Goal: Check status

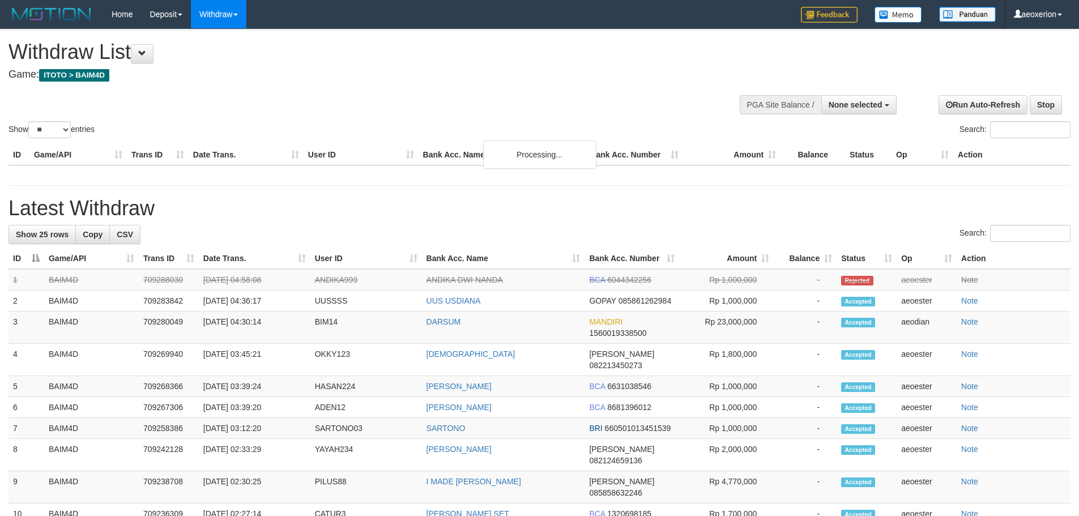
select select
select select "**"
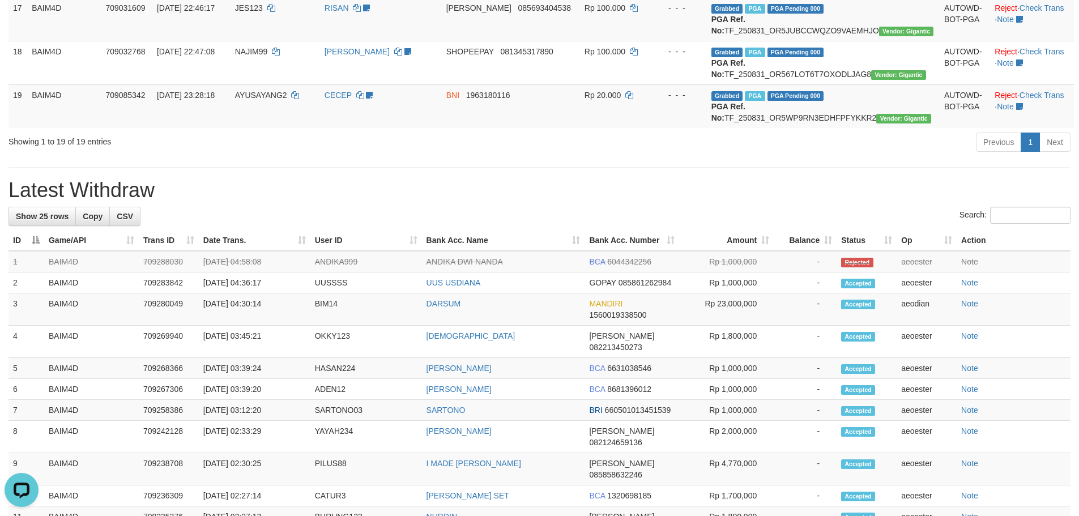
scroll to position [849, 0]
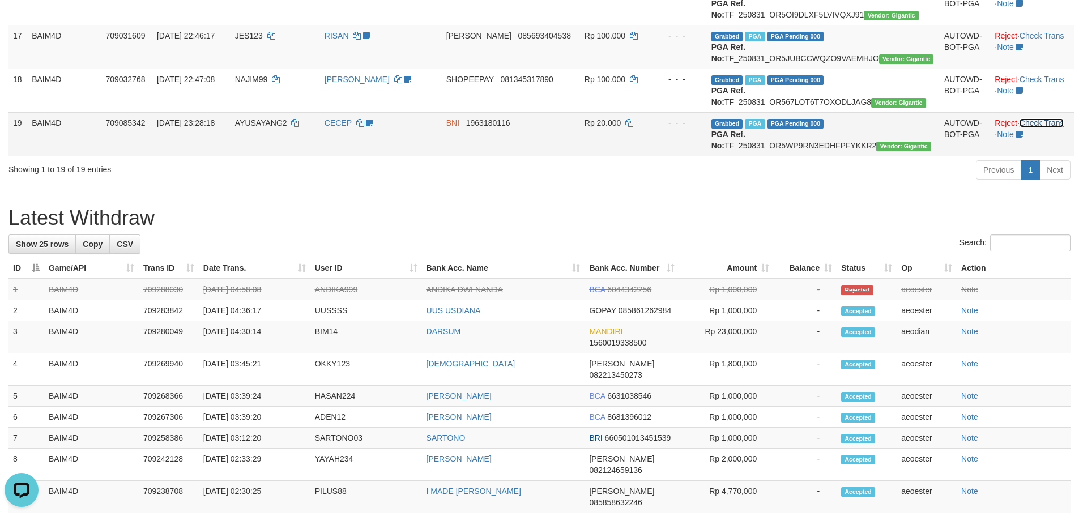
click at [1050, 127] on link "Check Trans" at bounding box center [1041, 122] width 45 height 9
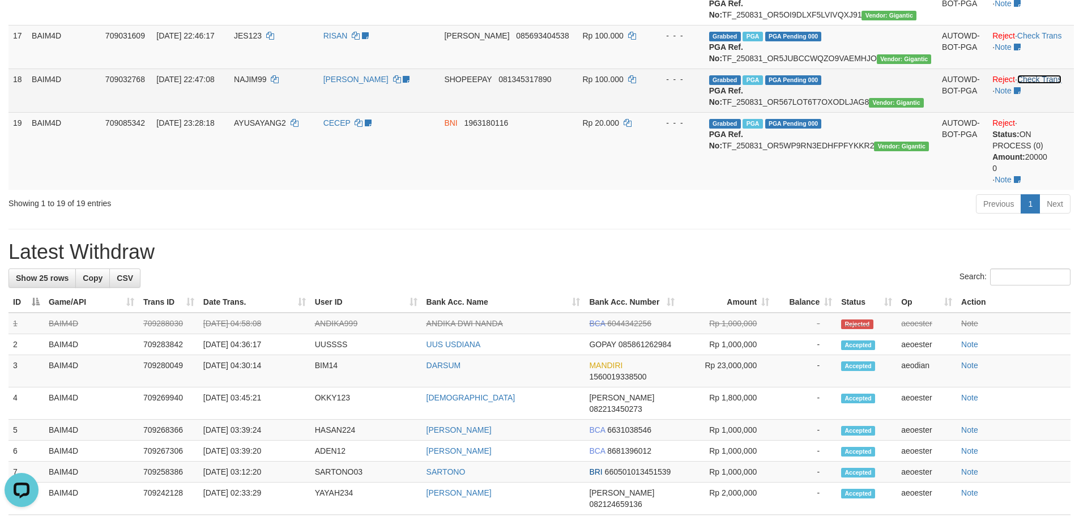
click at [1047, 84] on link "Check Trans" at bounding box center [1039, 79] width 45 height 9
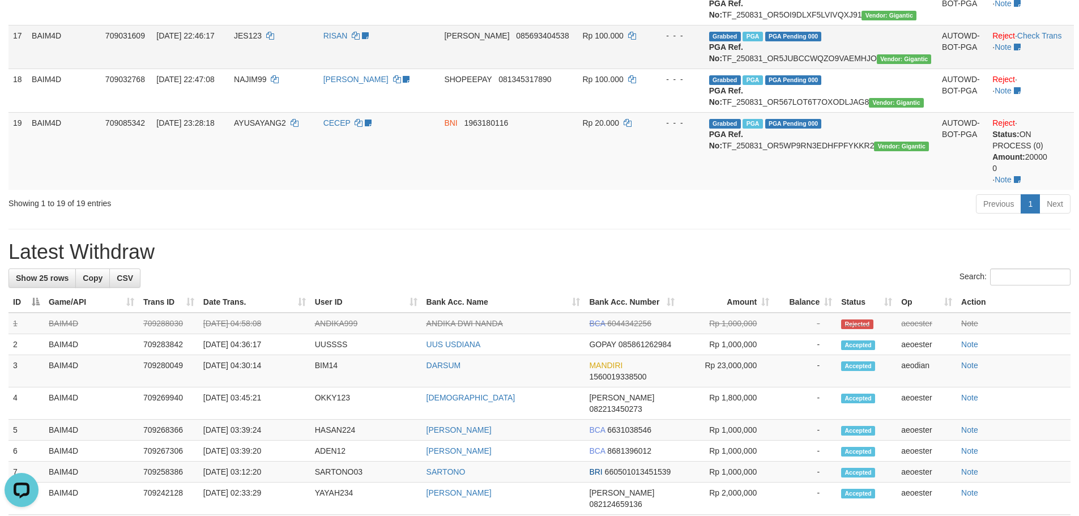
click at [1039, 69] on td "Reject · Check Trans · Note" at bounding box center [1031, 47] width 86 height 44
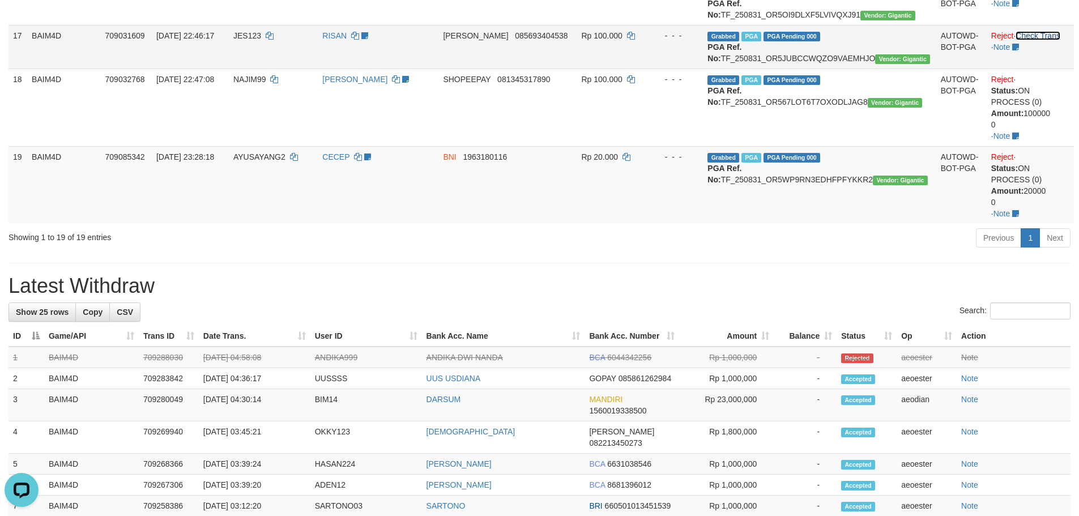
click at [1037, 40] on link "Check Trans" at bounding box center [1037, 35] width 45 height 9
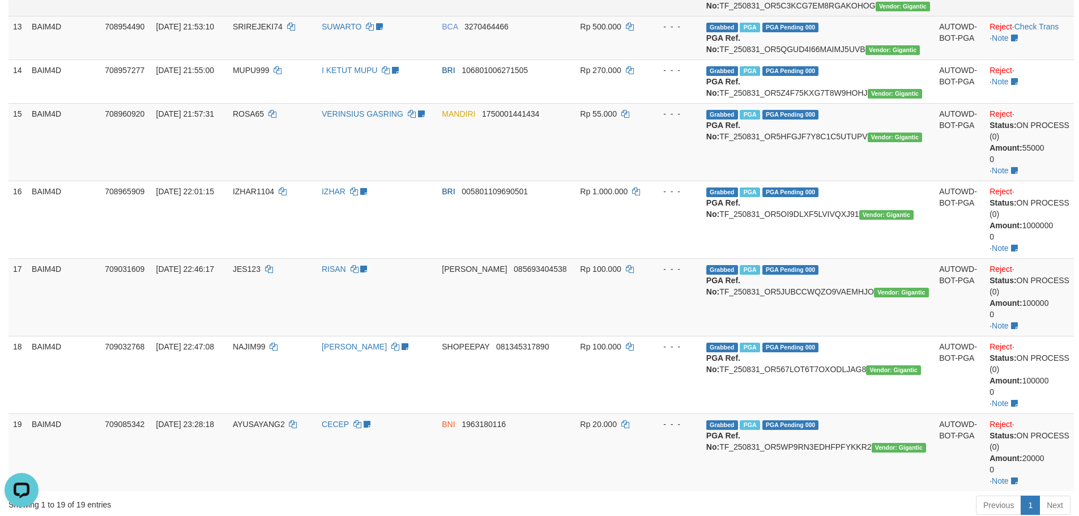
scroll to position [661, 0]
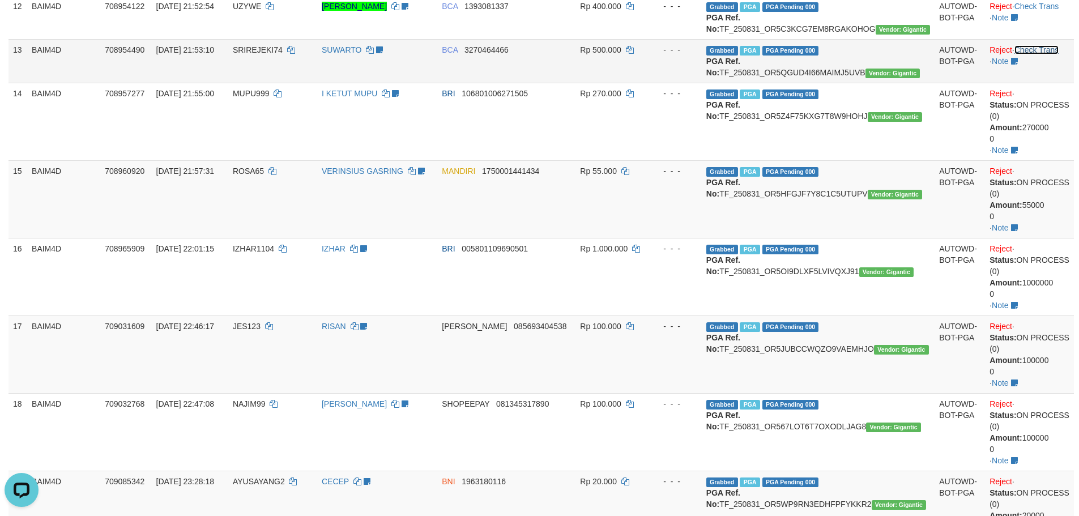
click at [1046, 54] on link "Check Trans" at bounding box center [1036, 49] width 45 height 9
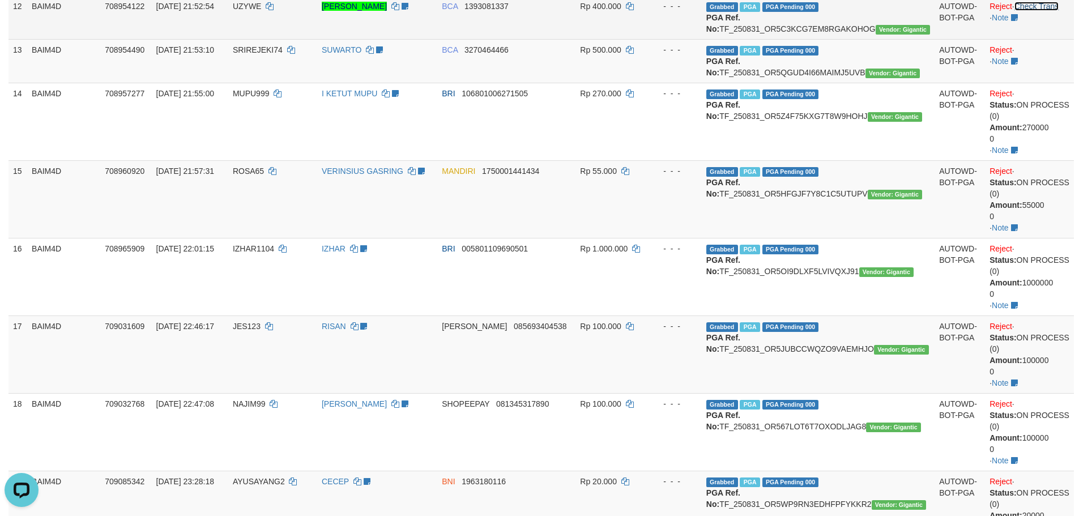
click at [1039, 11] on link "Check Trans" at bounding box center [1036, 6] width 45 height 9
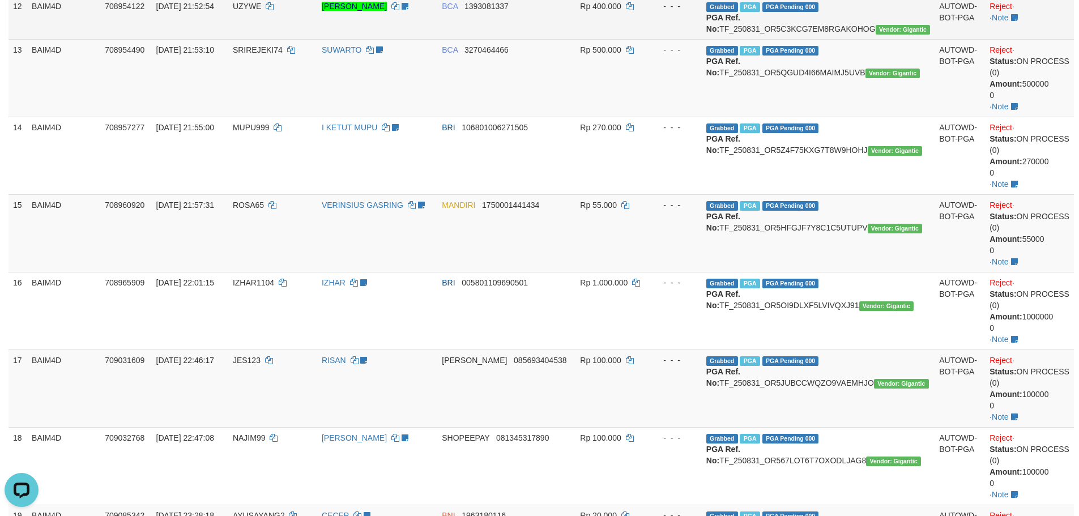
scroll to position [566, 0]
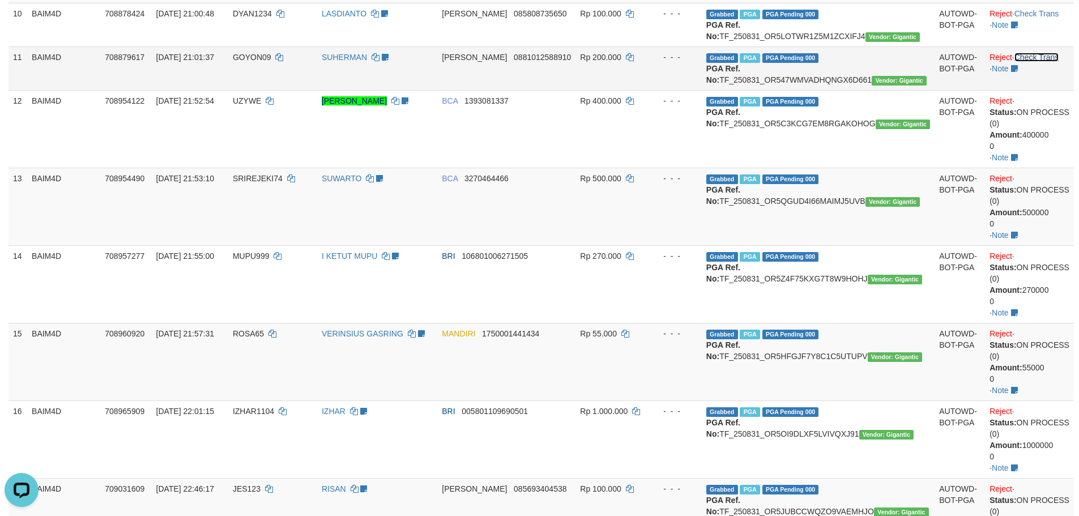
click at [1046, 62] on link "Check Trans" at bounding box center [1036, 57] width 45 height 9
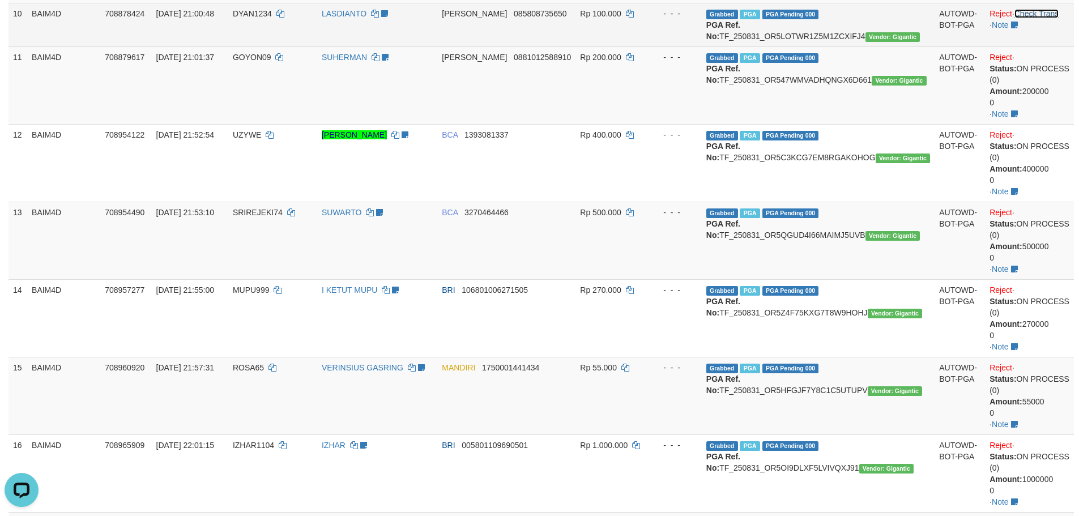
click at [1048, 18] on link "Check Trans" at bounding box center [1036, 13] width 45 height 9
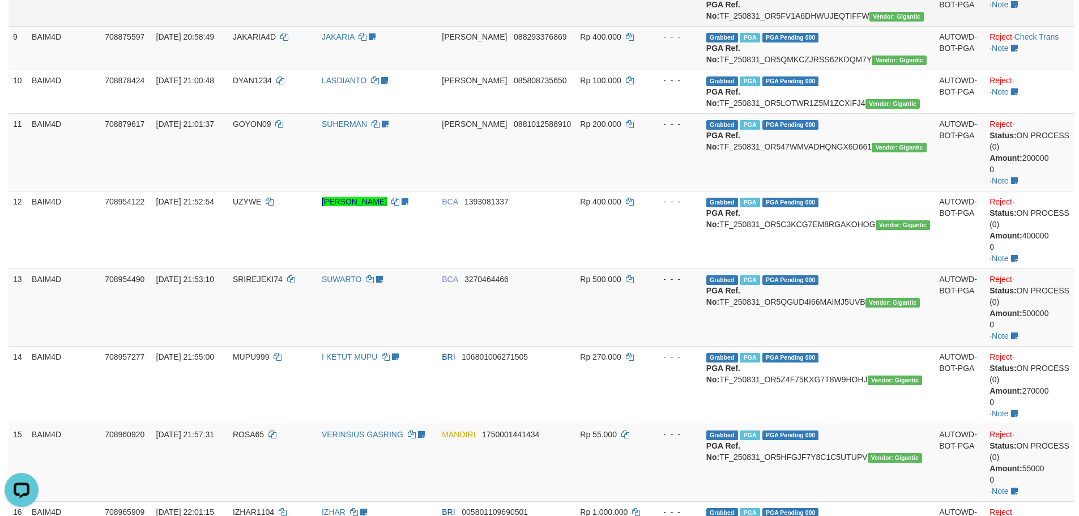
scroll to position [472, 0]
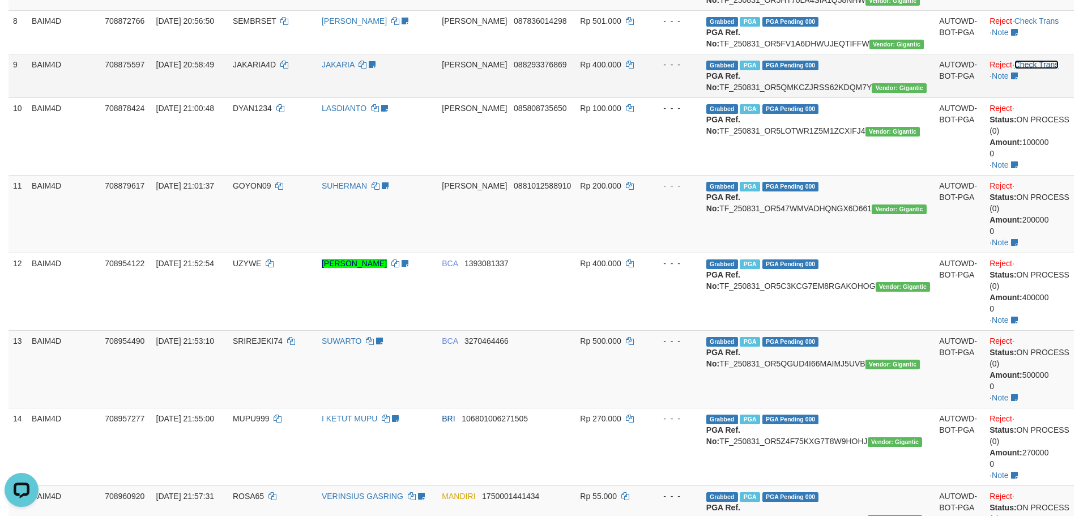
click at [1046, 69] on link "Check Trans" at bounding box center [1036, 64] width 45 height 9
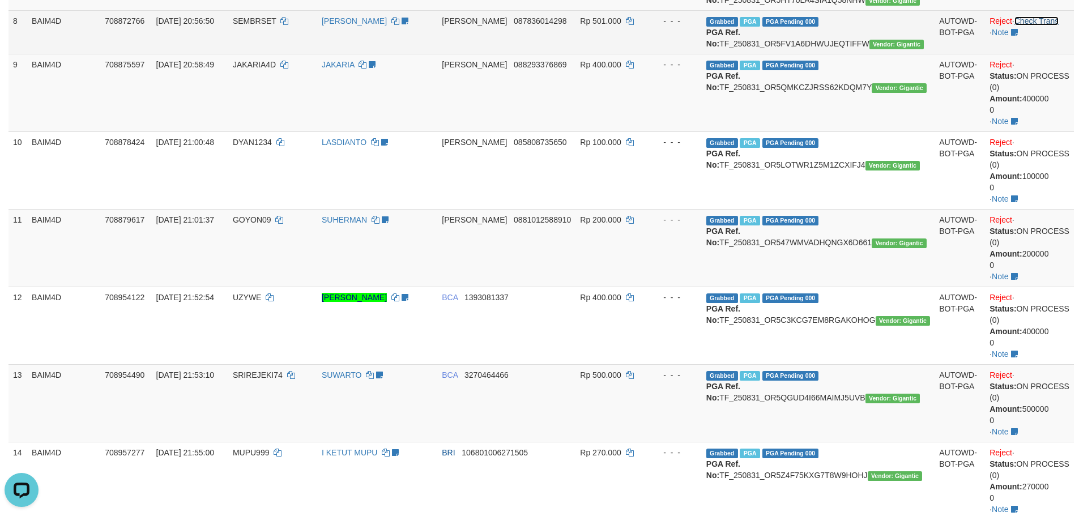
click at [1040, 25] on link "Check Trans" at bounding box center [1036, 20] width 45 height 9
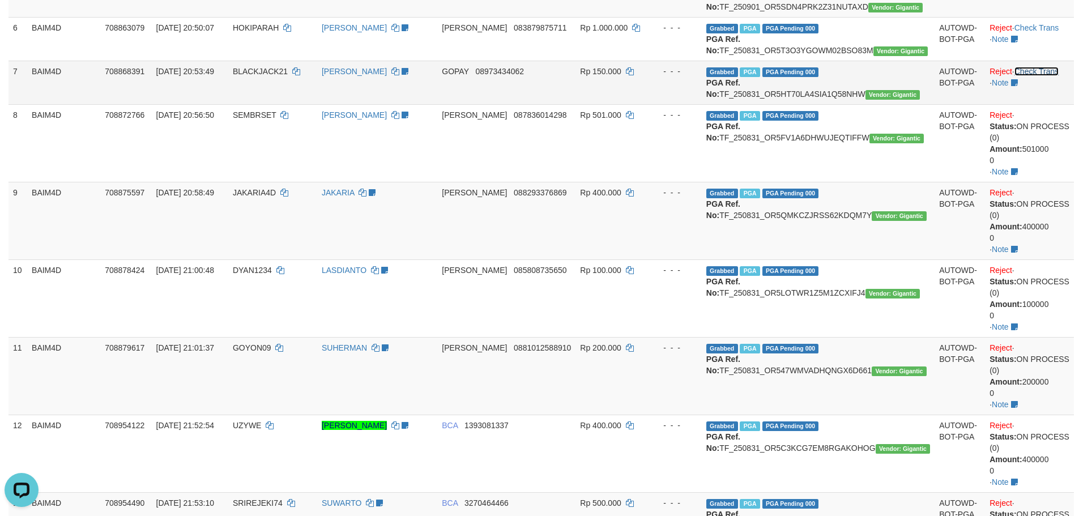
click at [1042, 76] on link "Check Trans" at bounding box center [1036, 71] width 45 height 9
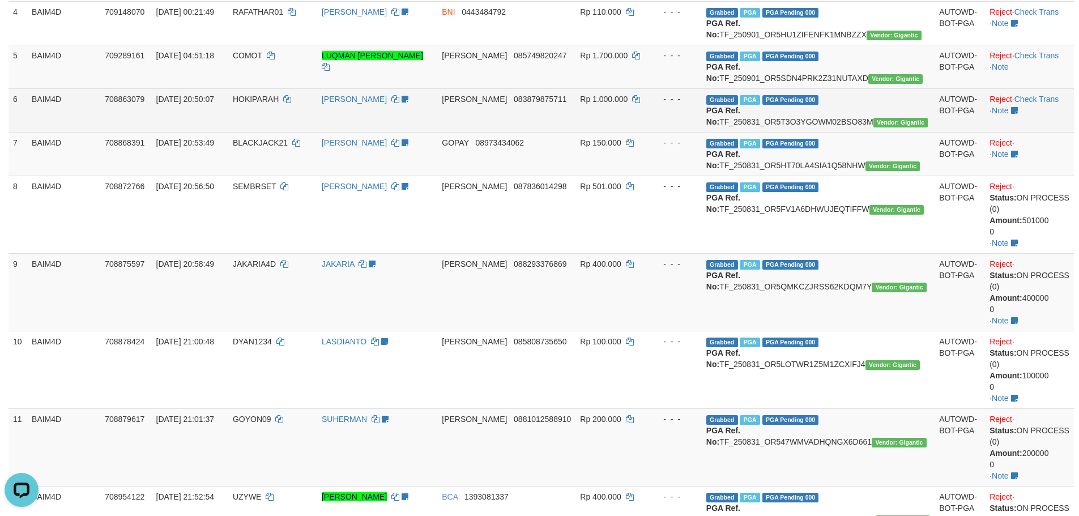
scroll to position [283, 0]
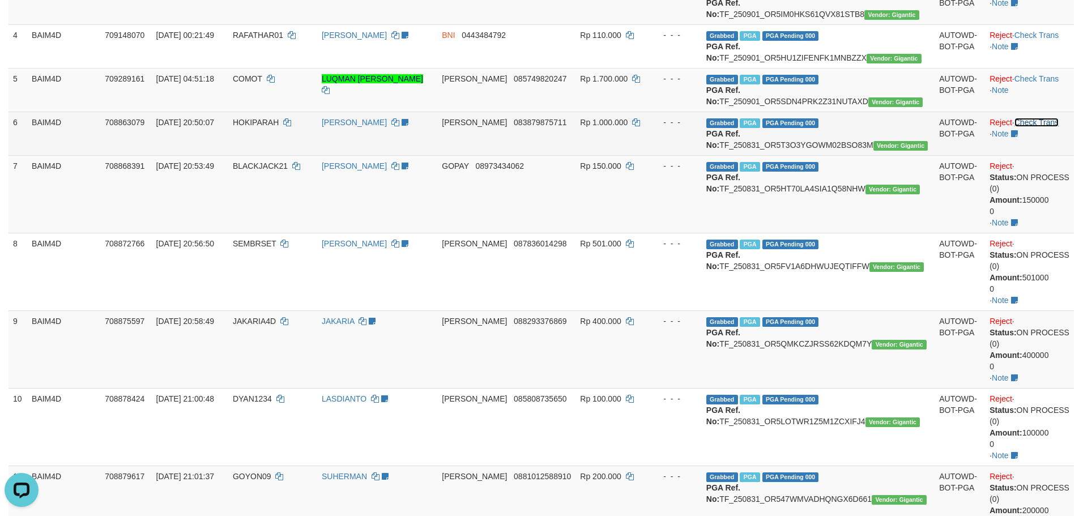
click at [1043, 127] on link "Check Trans" at bounding box center [1036, 122] width 45 height 9
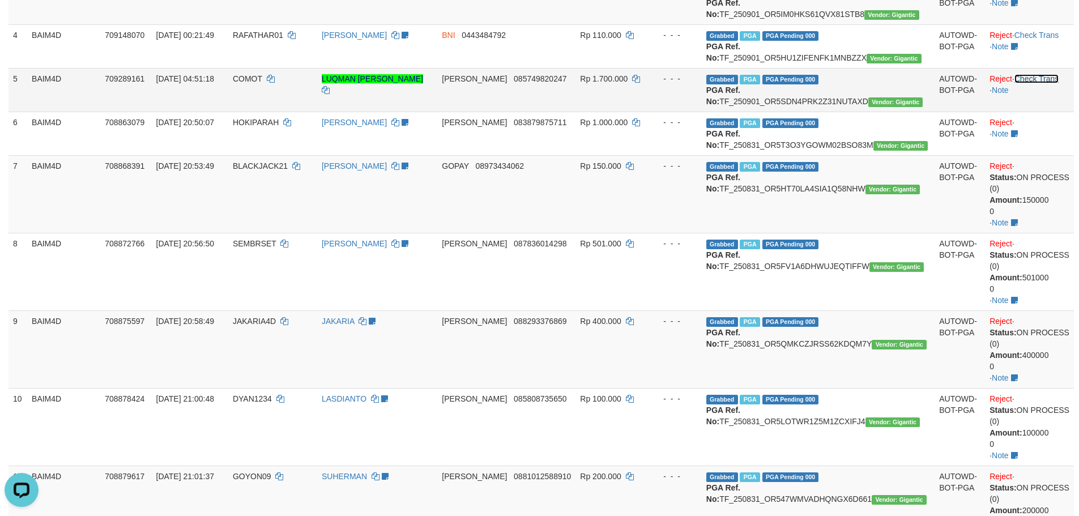
click at [1031, 83] on link "Check Trans" at bounding box center [1036, 78] width 45 height 9
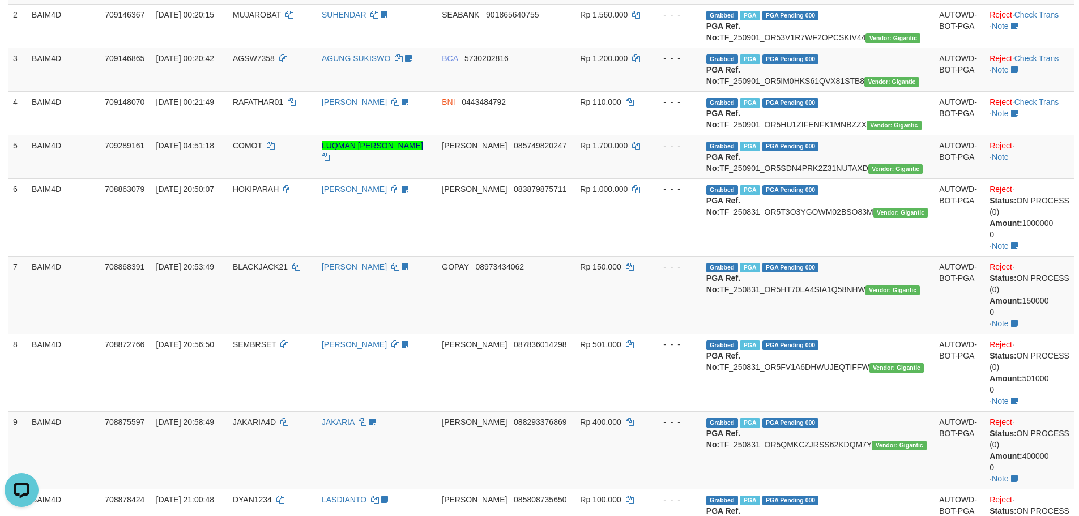
scroll to position [189, 0]
